Goal: Transaction & Acquisition: Purchase product/service

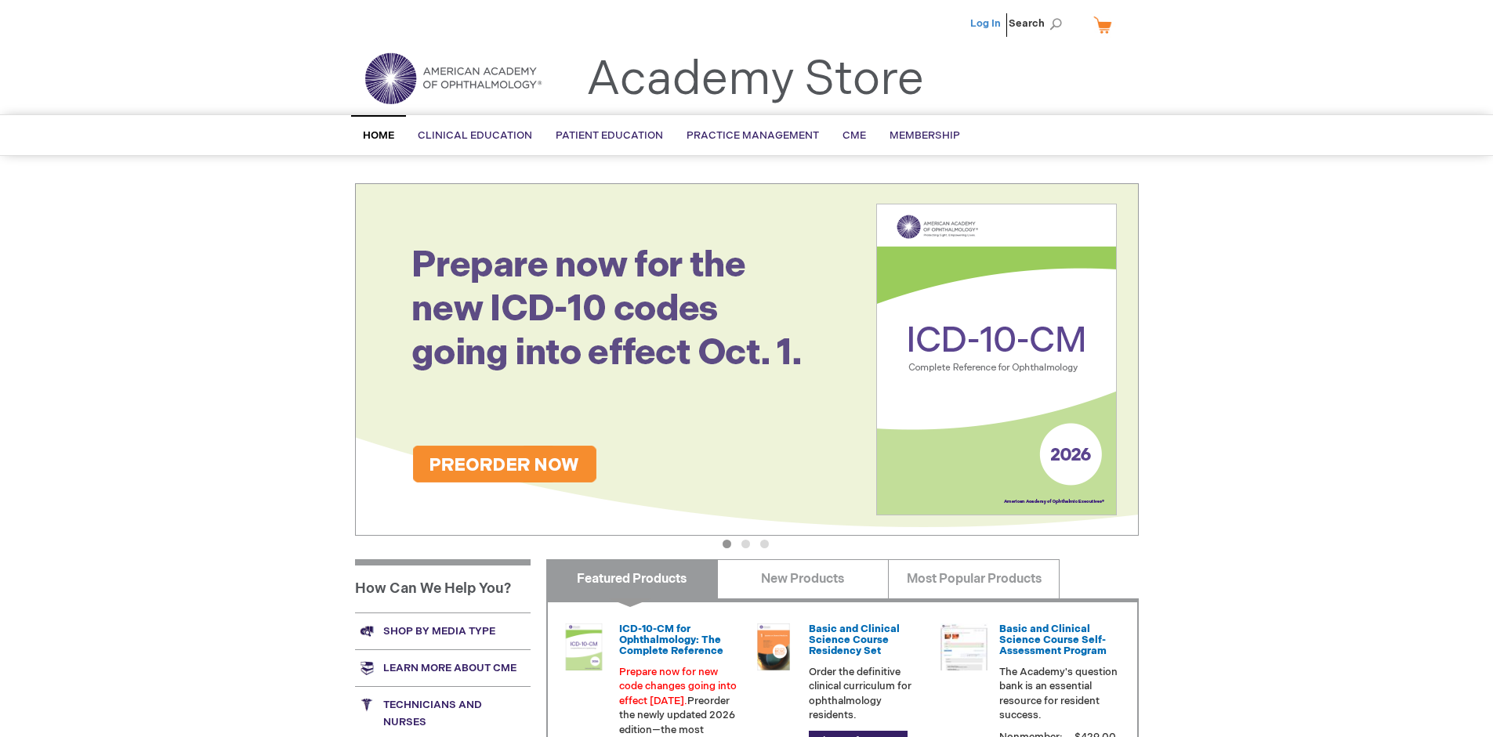
click at [987, 24] on link "Log In" at bounding box center [985, 23] width 31 height 13
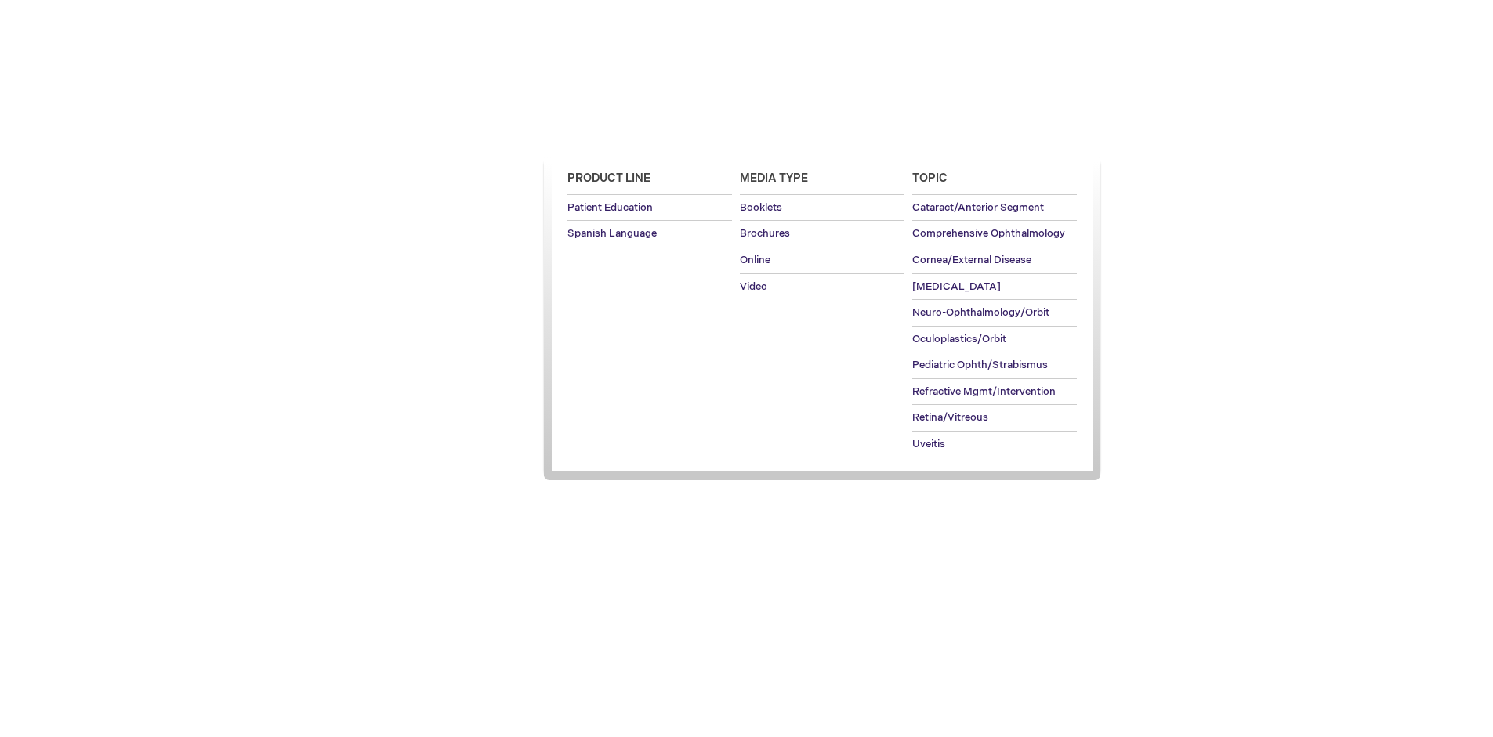
click at [605, 136] on span "Patient Education" at bounding box center [609, 135] width 107 height 13
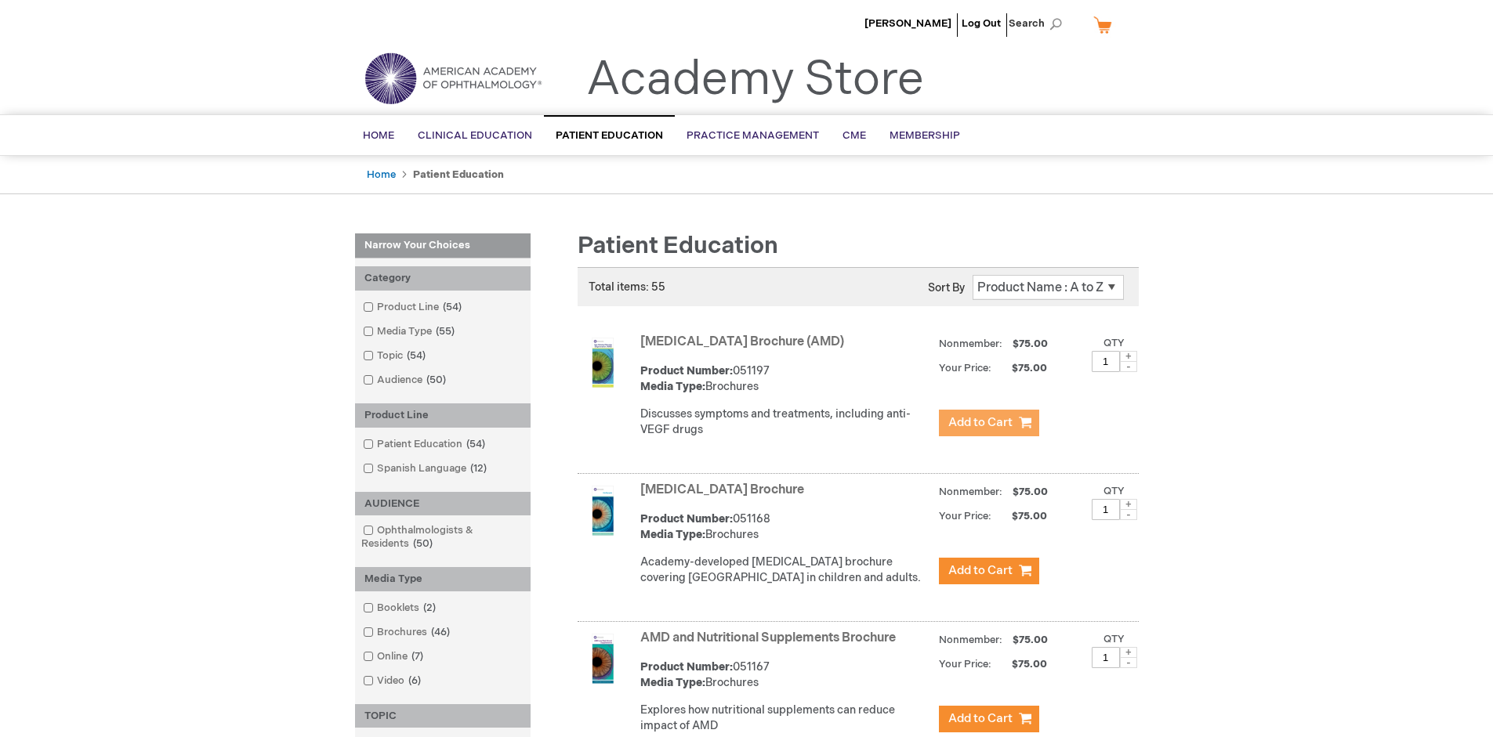
click at [988, 423] on span "Add to Cart" at bounding box center [980, 422] width 64 height 15
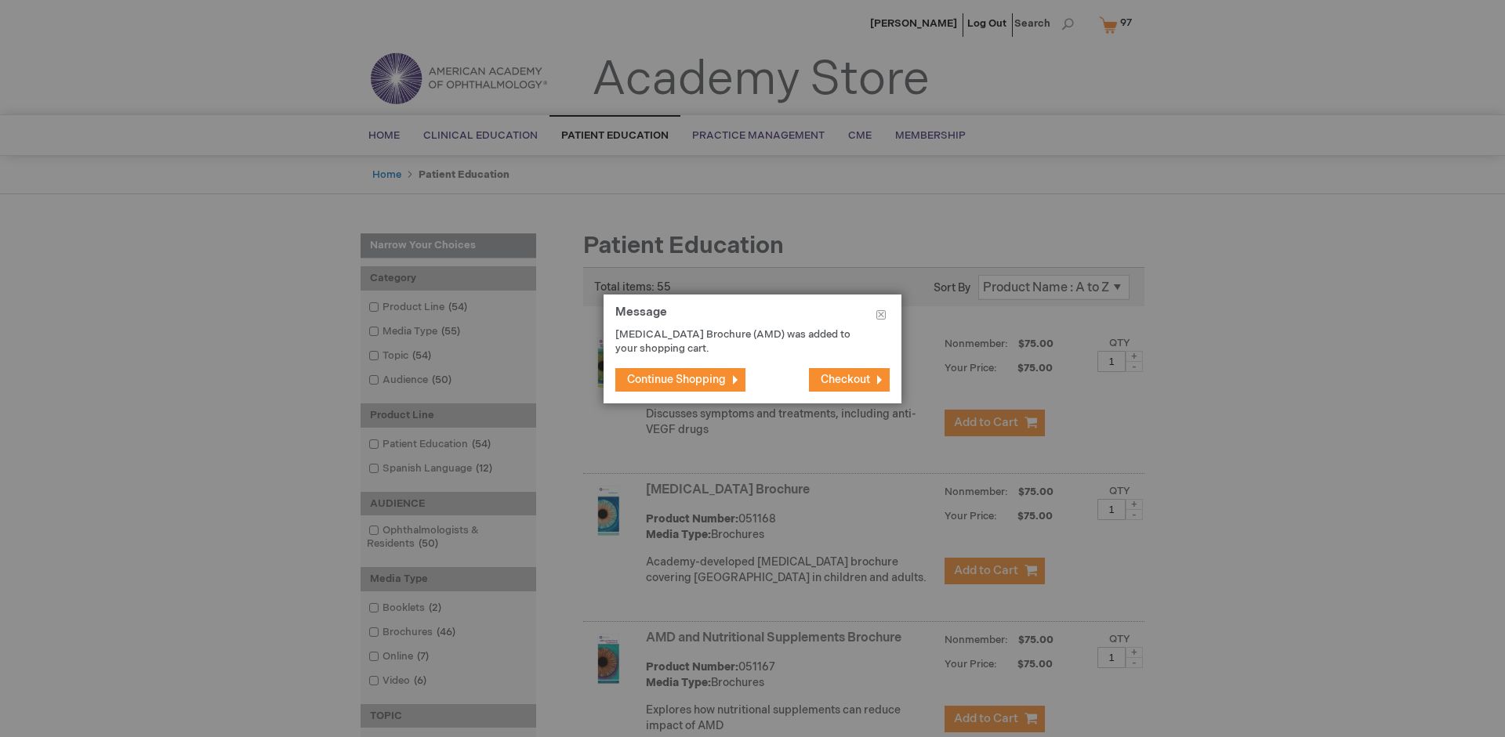
click at [676, 379] on span "Continue Shopping" at bounding box center [676, 379] width 99 height 13
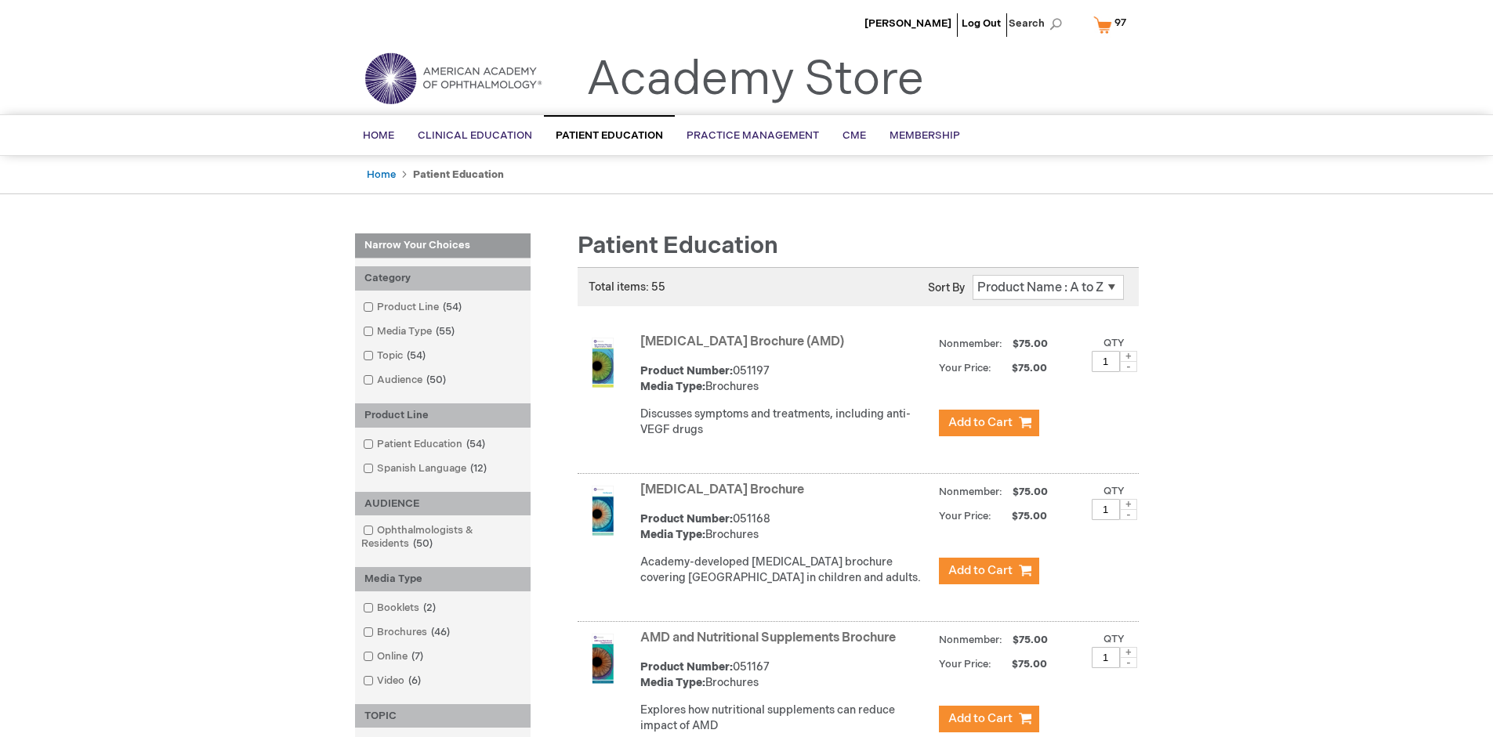
click at [771, 646] on link "AMD and Nutritional Supplements Brochure" at bounding box center [767, 638] width 255 height 15
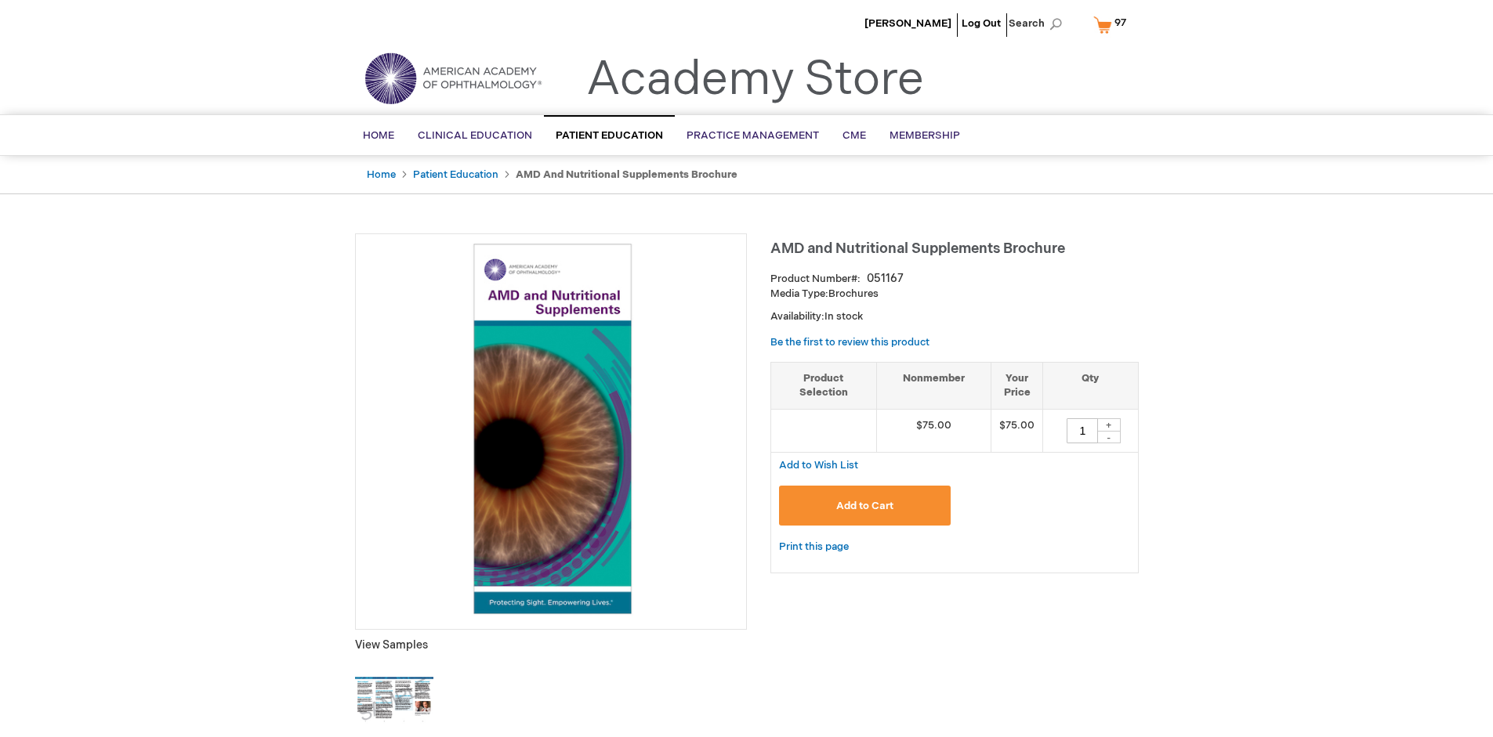
type input "1"
click at [864, 505] on span "Add to Cart" at bounding box center [864, 506] width 57 height 13
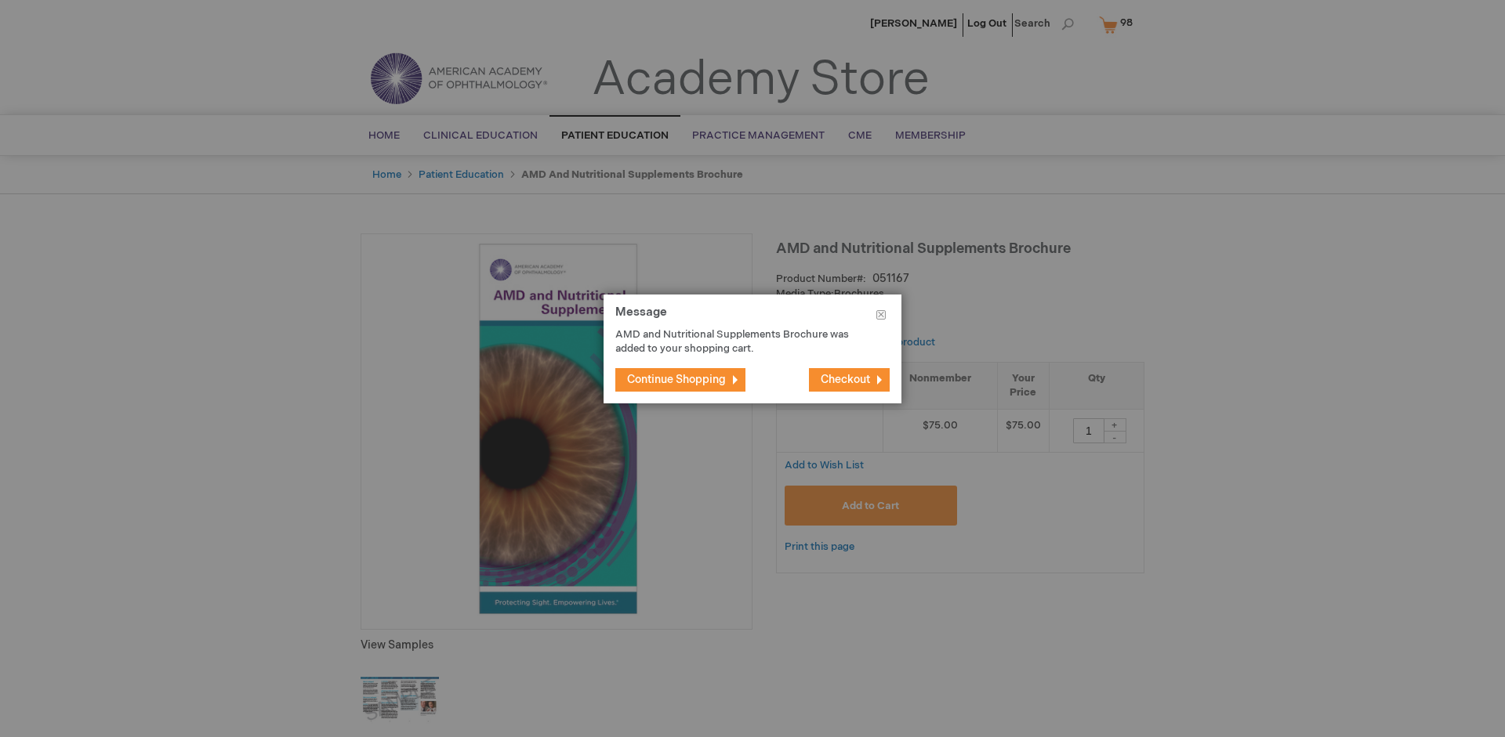
click at [676, 379] on span "Continue Shopping" at bounding box center [676, 379] width 99 height 13
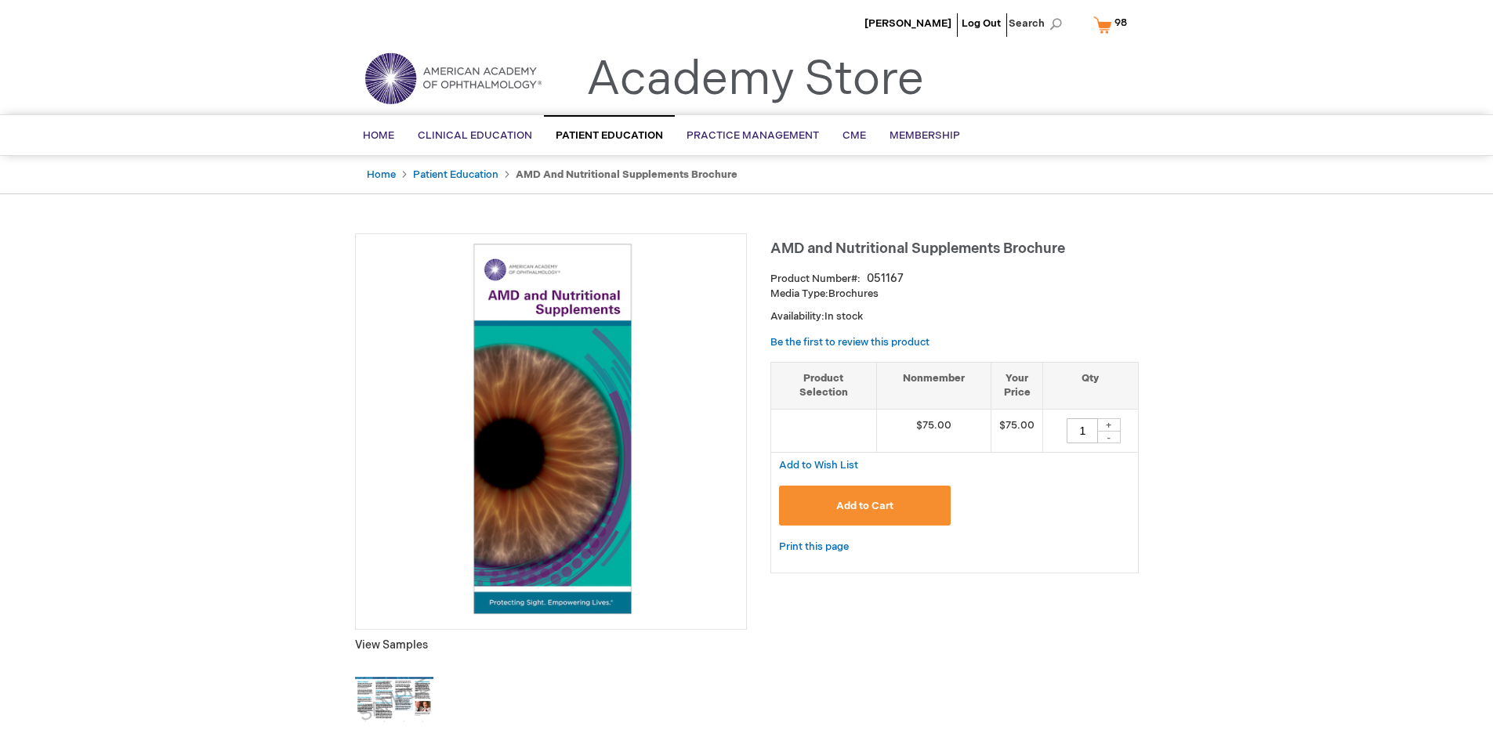
click at [1113, 24] on span "98 98 items" at bounding box center [1120, 22] width 17 height 19
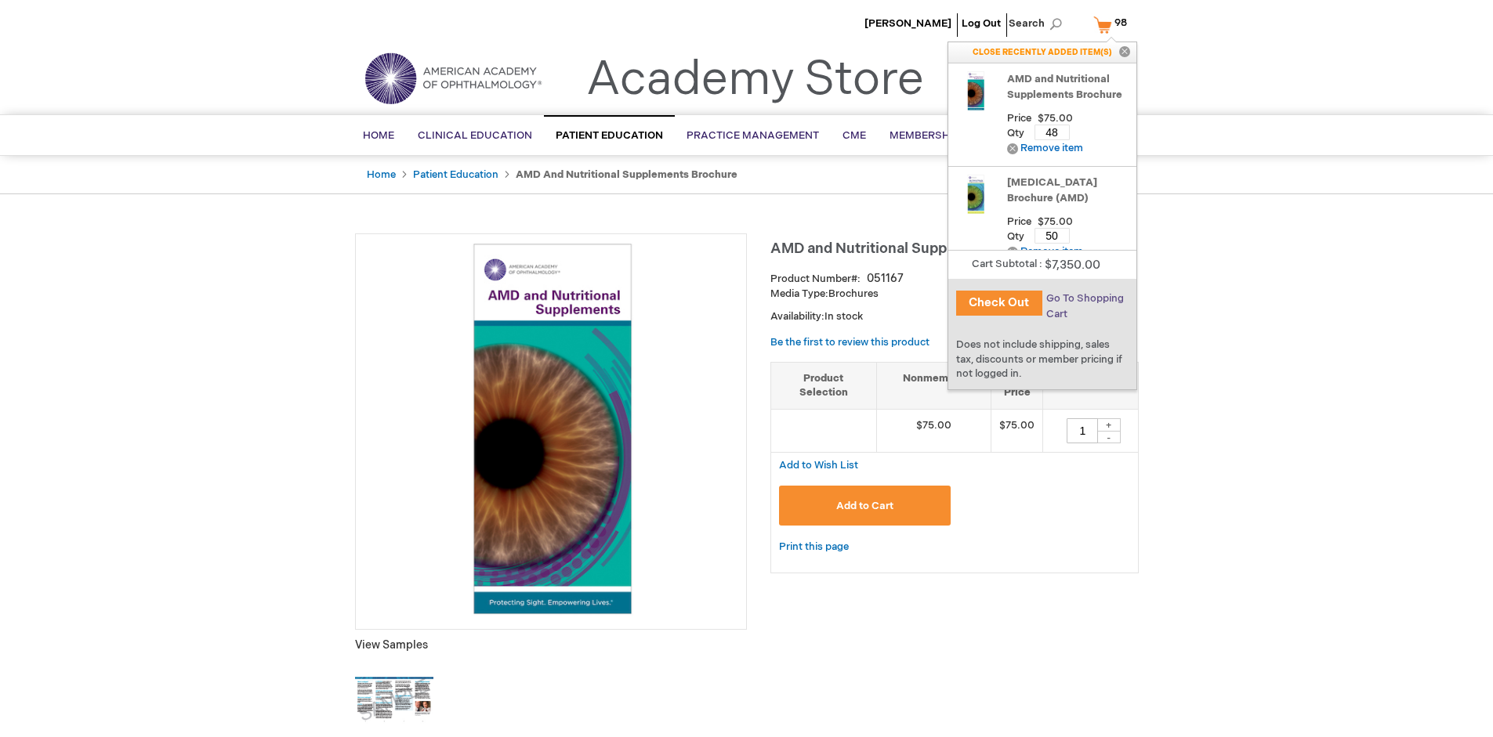
click at [1084, 299] on span "Go To Shopping Cart" at bounding box center [1085, 306] width 78 height 28
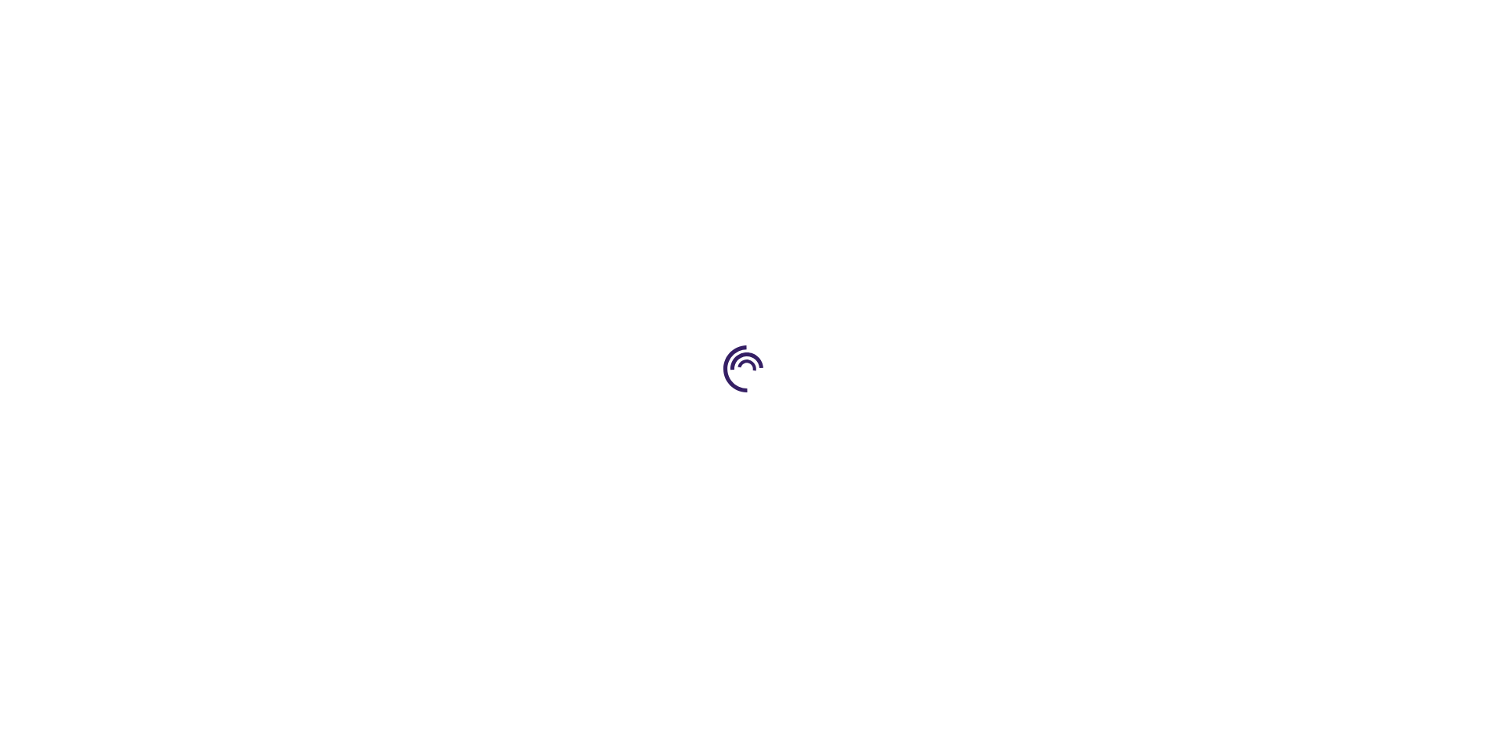
select select "US"
select select "41"
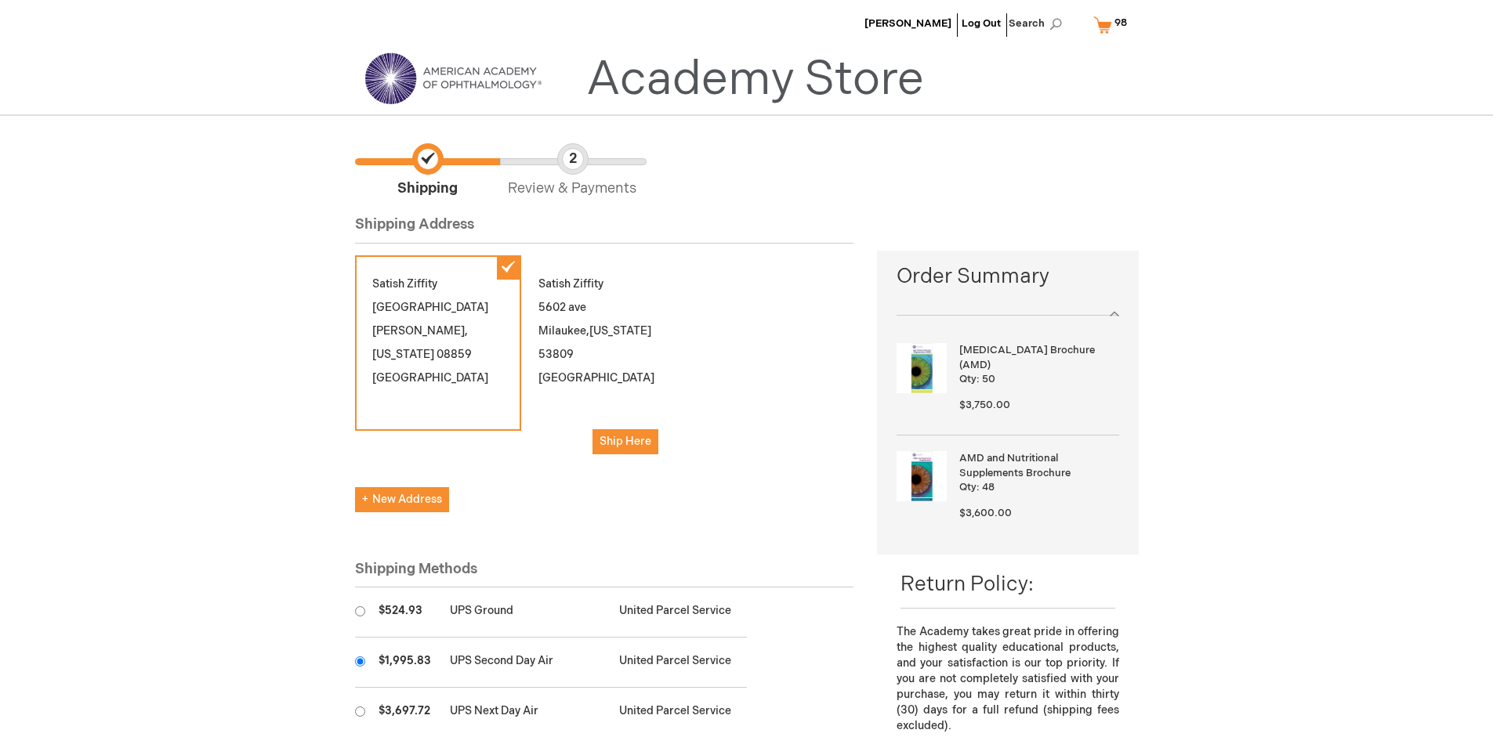
click at [360, 661] on input "radio" at bounding box center [360, 662] width 10 height 10
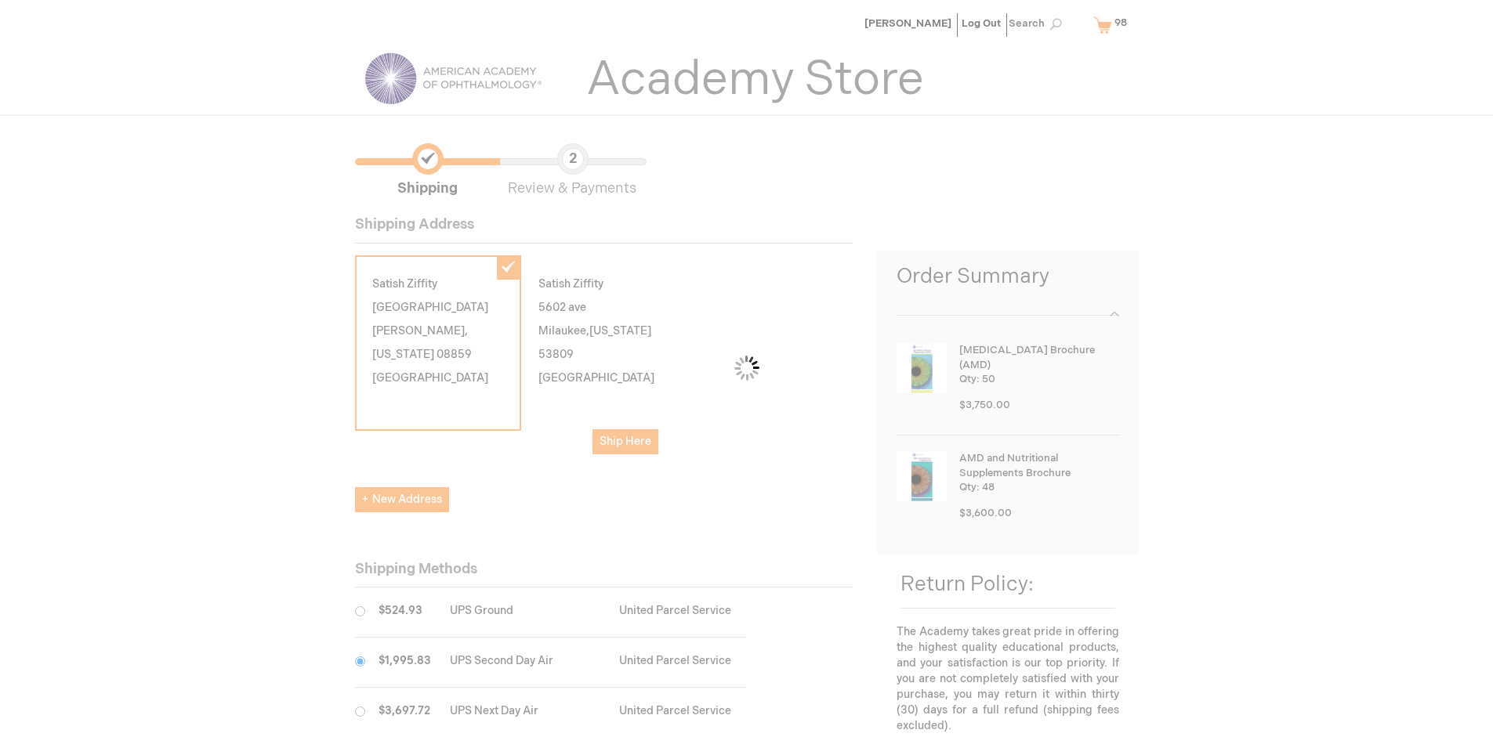
scroll to position [78, 0]
